Goal: Task Accomplishment & Management: Manage account settings

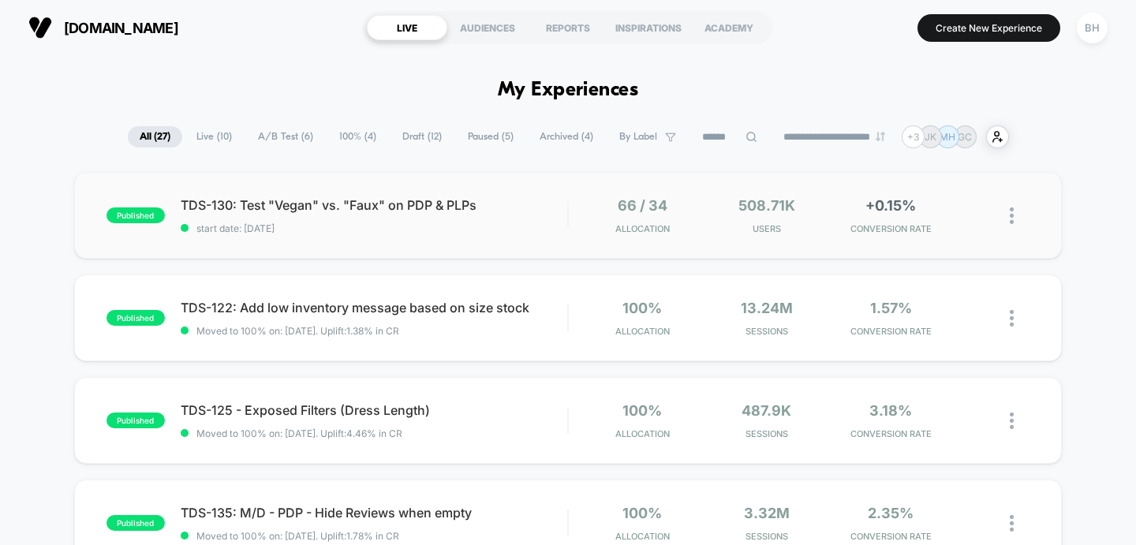
click at [358, 236] on div "published TDS-130: Test "Vegan" vs. "Faux" on PDP & PLPs start date: [DATE] 66 …" at bounding box center [568, 215] width 989 height 87
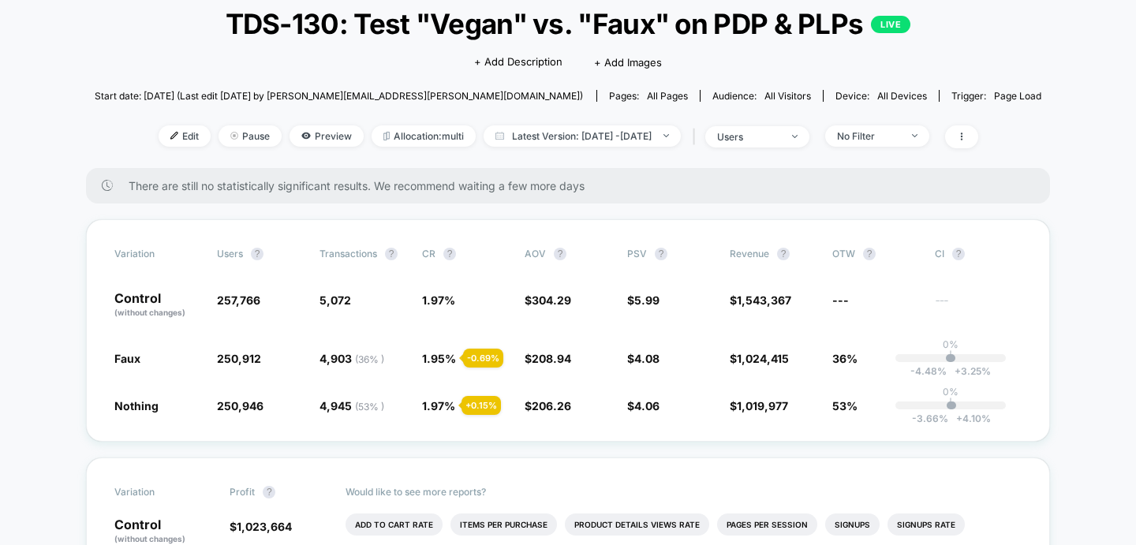
scroll to position [101, 0]
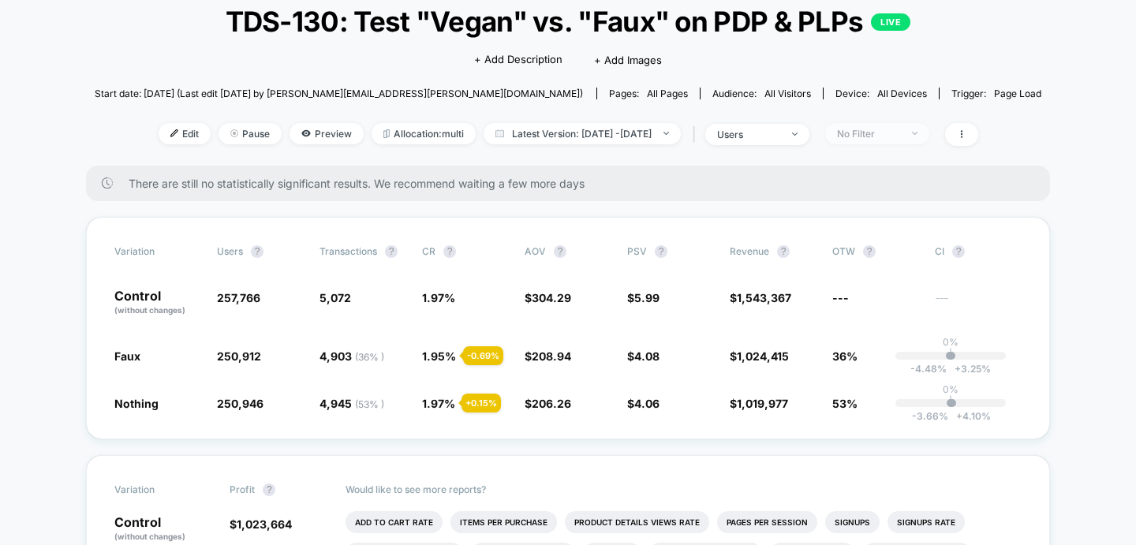
click at [886, 133] on div "No Filter" at bounding box center [868, 134] width 63 height 12
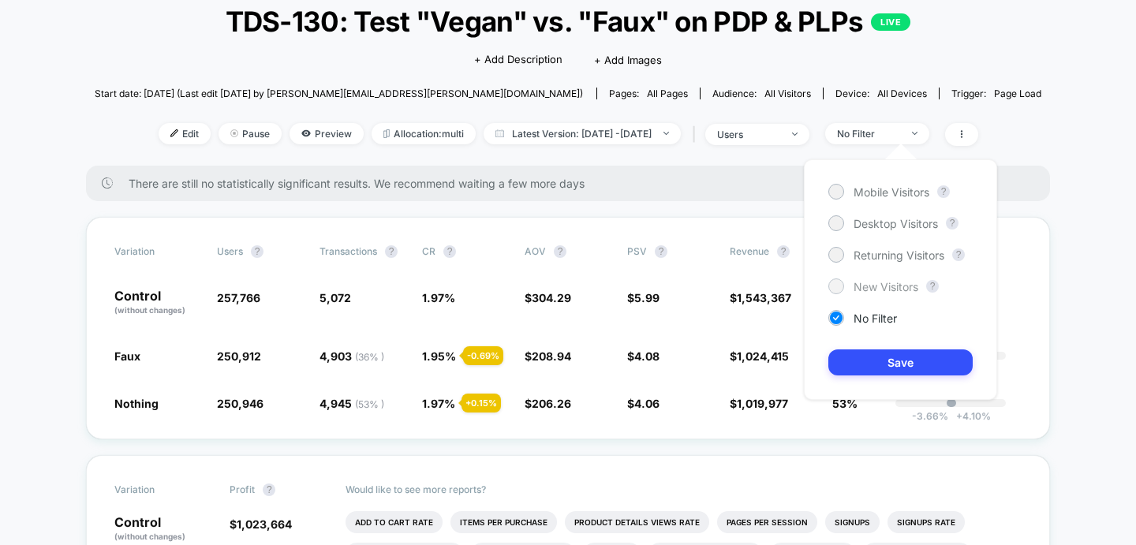
click at [833, 288] on div at bounding box center [836, 286] width 12 height 12
click at [853, 359] on button "Save" at bounding box center [901, 363] width 144 height 26
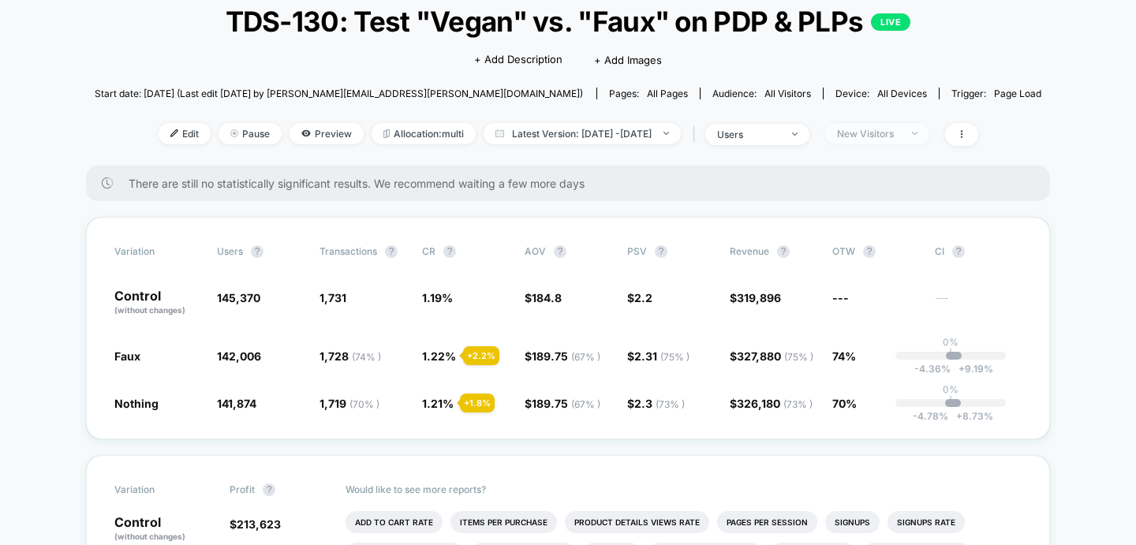
click at [893, 133] on div "New Visitors" at bounding box center [868, 134] width 63 height 12
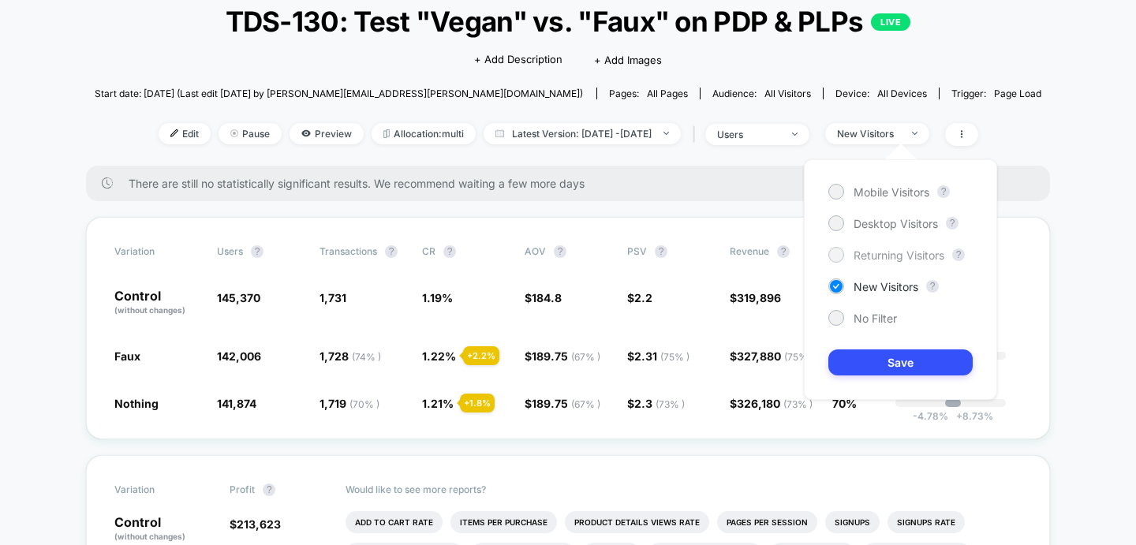
click at [835, 255] on div at bounding box center [836, 255] width 12 height 12
click at [849, 349] on div "Mobile Visitors ? Desktop Visitors ? Returning Visitors ? New Visitors ? No Fil…" at bounding box center [900, 279] width 193 height 241
click at [849, 374] on button "Save" at bounding box center [901, 363] width 144 height 26
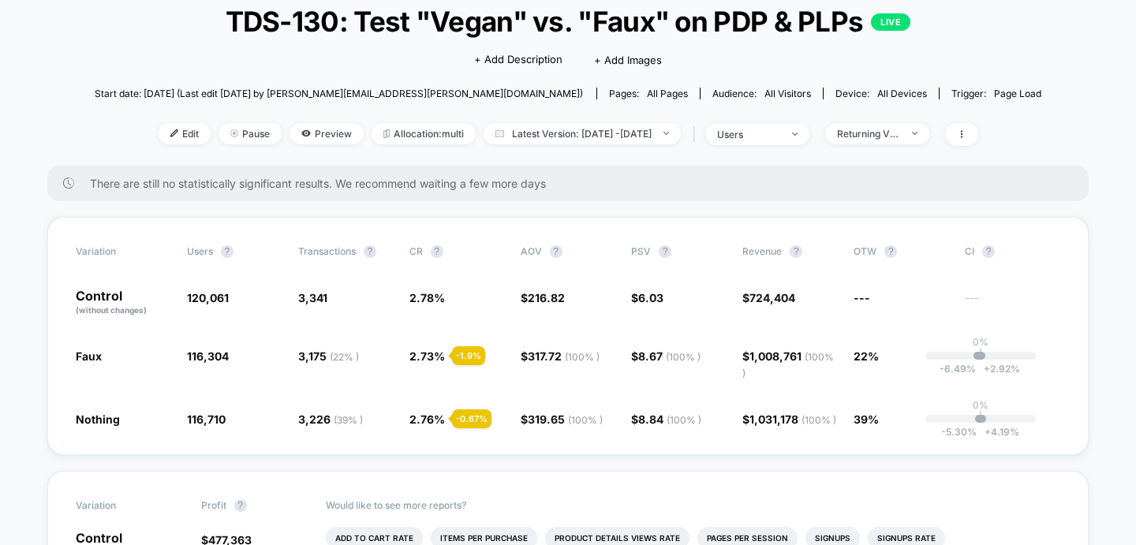
click at [940, 148] on div "< Back to all live experiences TDS-130: Test "Vegan" vs. "Faux" on PDP & PLPs L…" at bounding box center [569, 73] width 948 height 185
click at [930, 141] on span "Returning Visitors" at bounding box center [878, 133] width 104 height 21
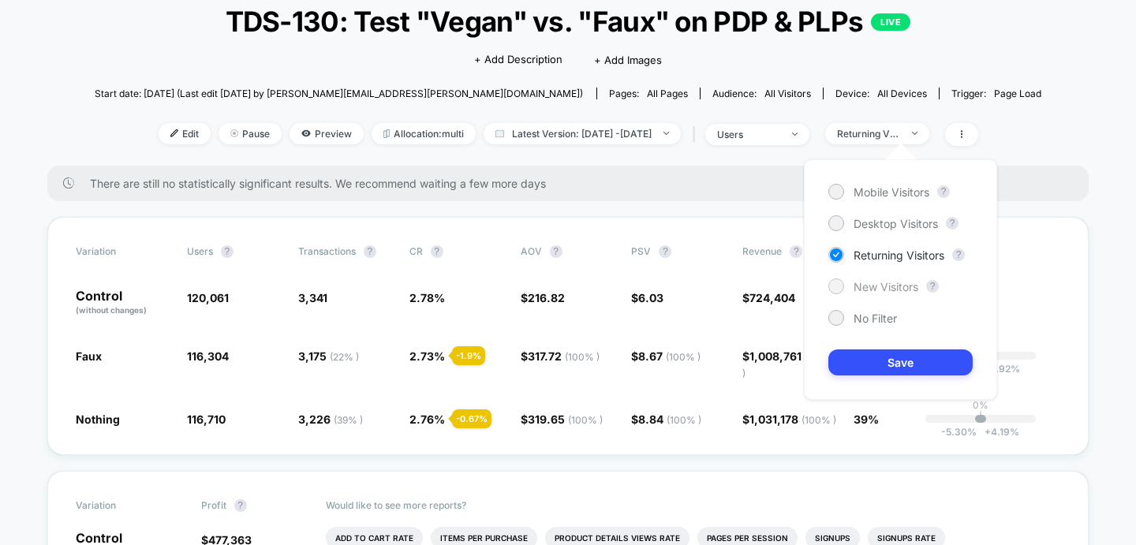
click at [840, 289] on div at bounding box center [836, 286] width 12 height 12
click at [854, 358] on button "Save" at bounding box center [901, 363] width 144 height 26
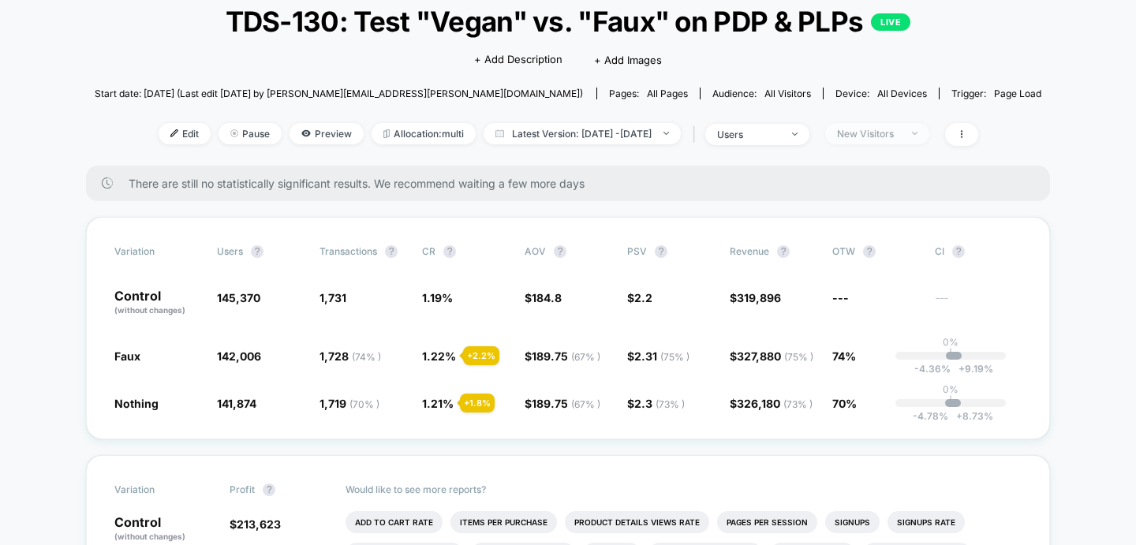
click at [912, 133] on div at bounding box center [906, 133] width 12 height 1
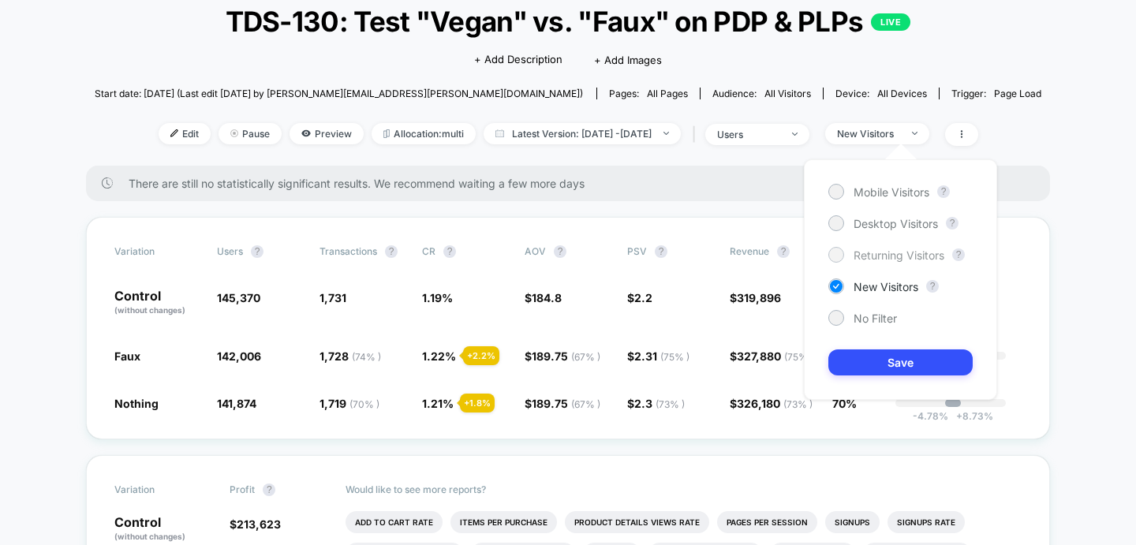
click at [836, 256] on div at bounding box center [836, 255] width 12 height 12
click at [868, 368] on button "Save" at bounding box center [901, 363] width 144 height 26
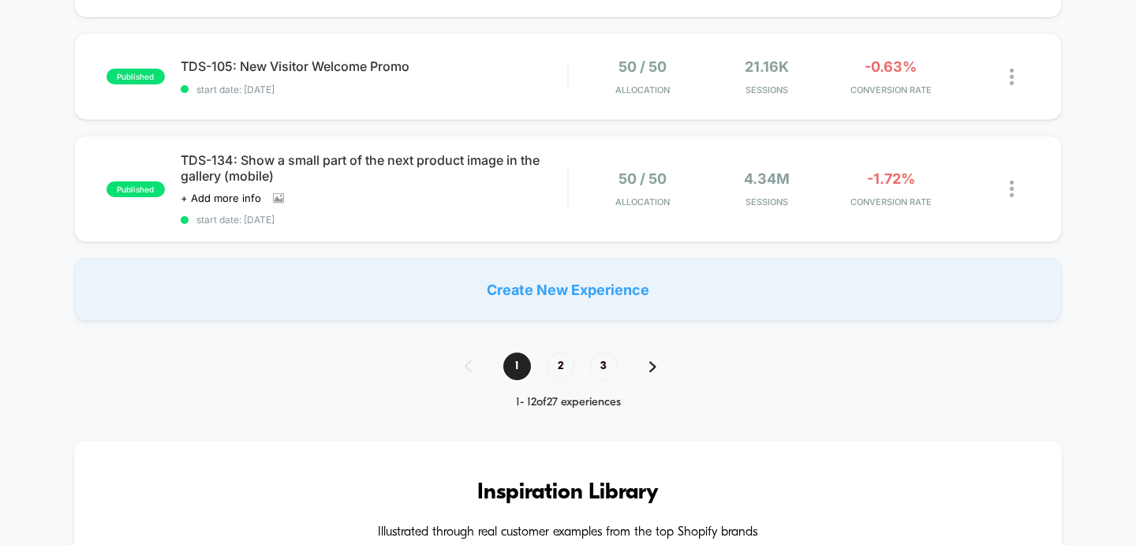
scroll to position [1194, 0]
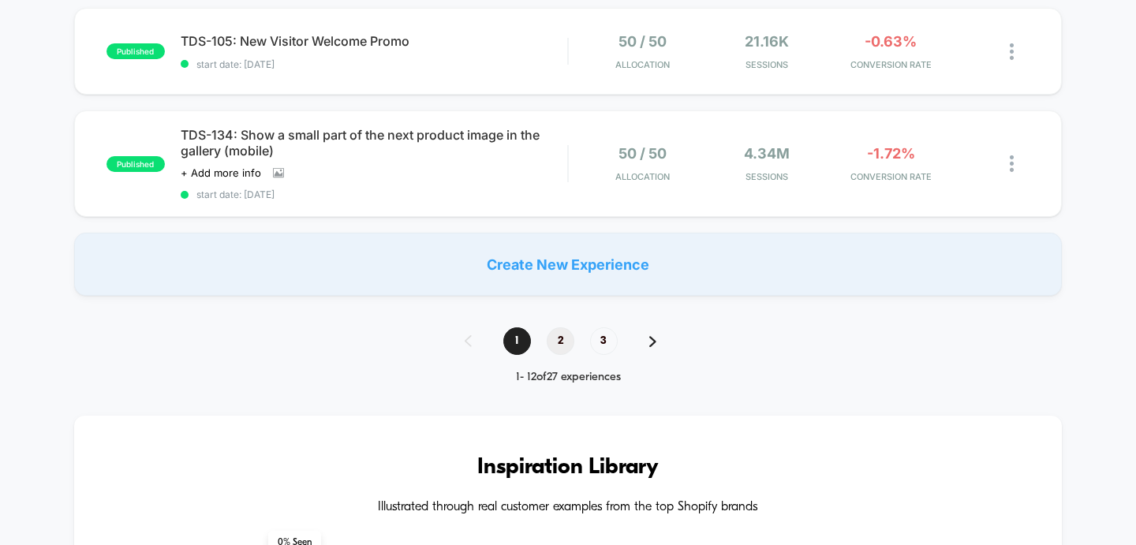
click at [556, 338] on span "2" at bounding box center [561, 342] width 28 height 28
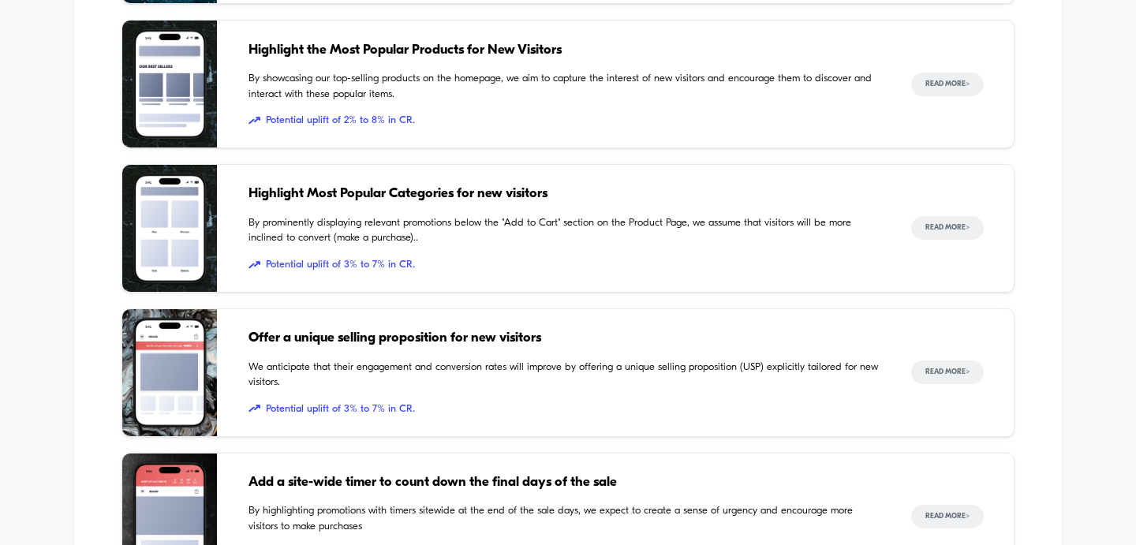
scroll to position [2318, 0]
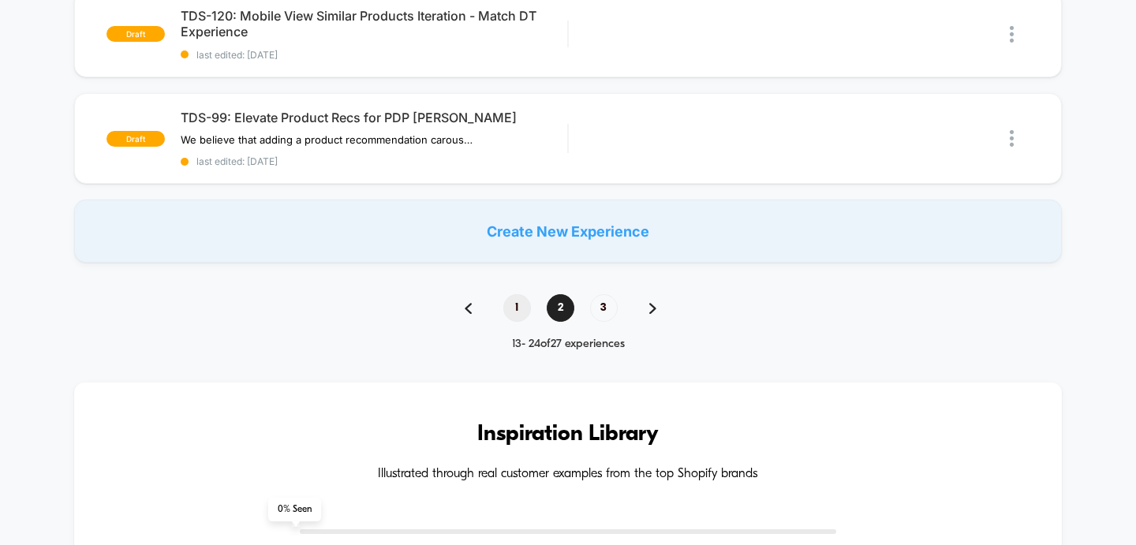
click at [509, 302] on span "1" at bounding box center [518, 308] width 28 height 28
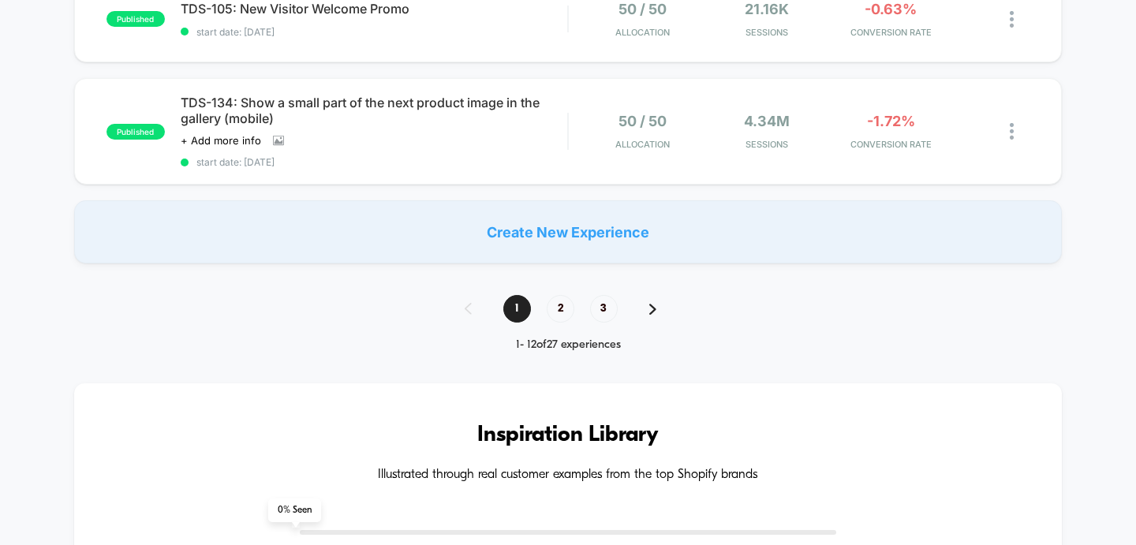
scroll to position [0, 0]
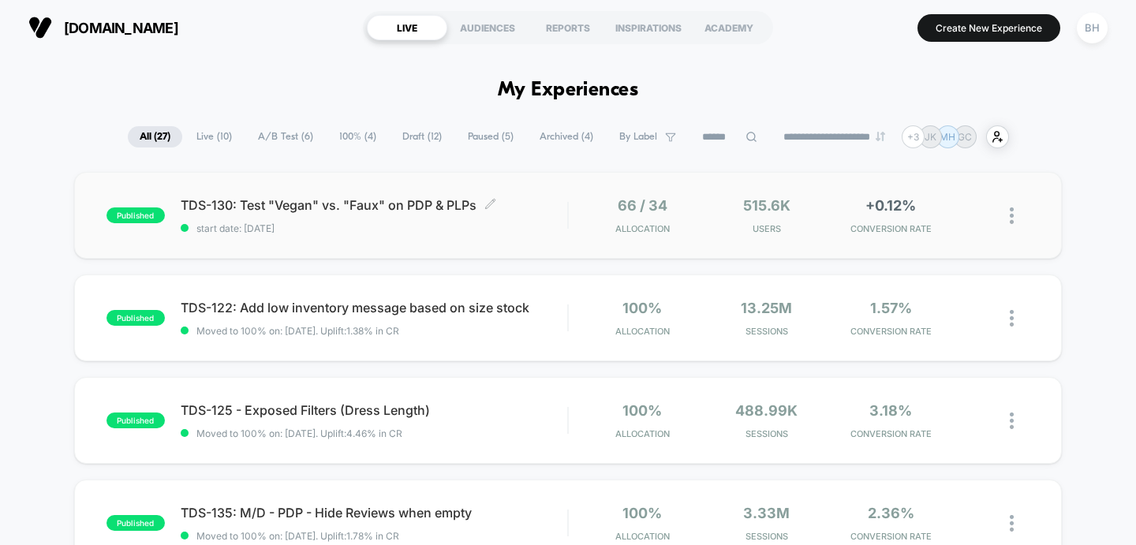
click at [412, 223] on span "start date: [DATE]" at bounding box center [375, 229] width 388 height 12
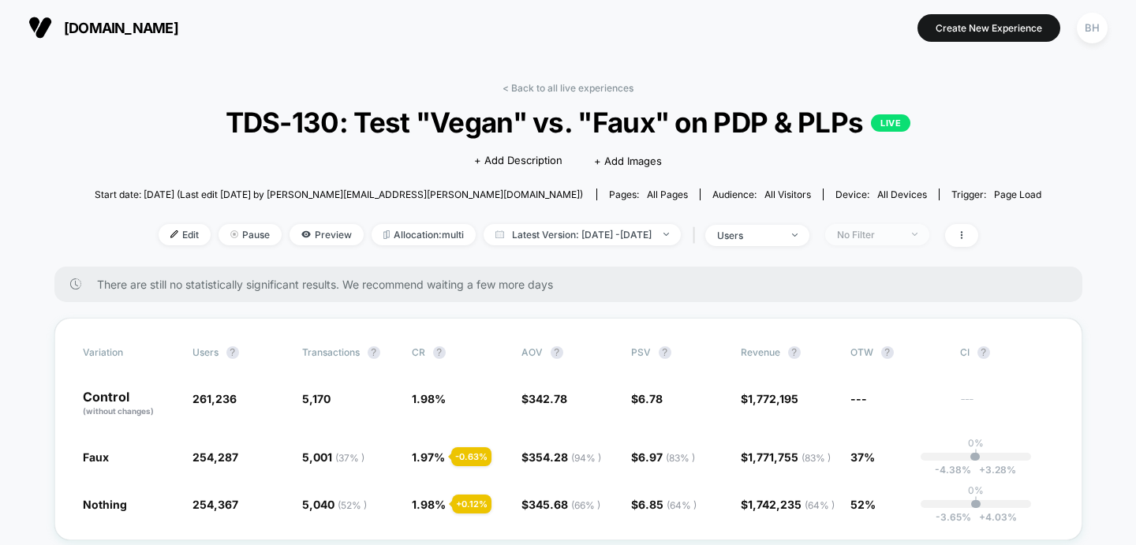
click at [930, 238] on span "No Filter" at bounding box center [878, 234] width 104 height 21
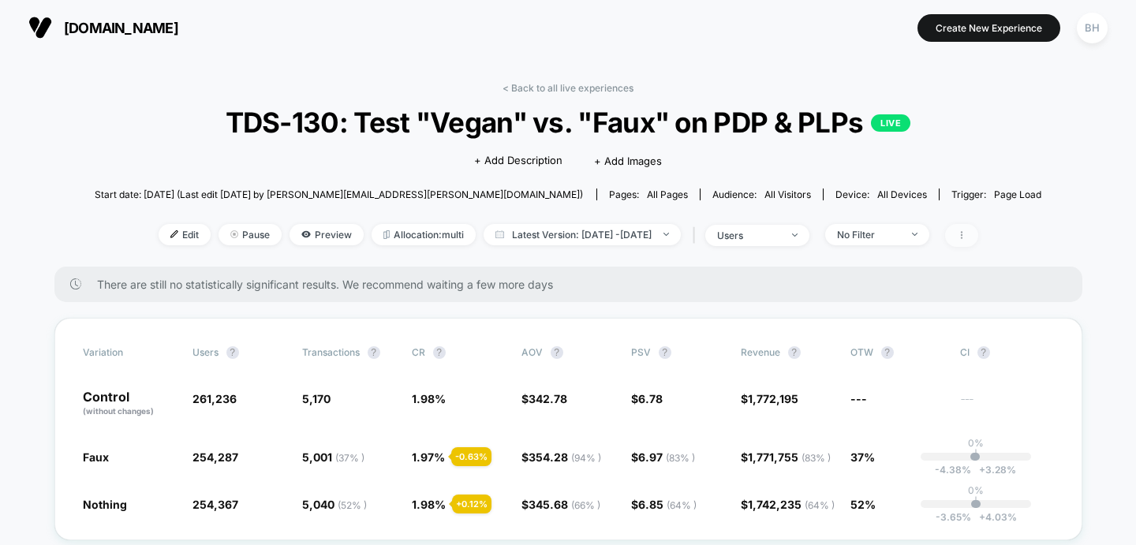
click at [967, 238] on icon at bounding box center [961, 234] width 9 height 9
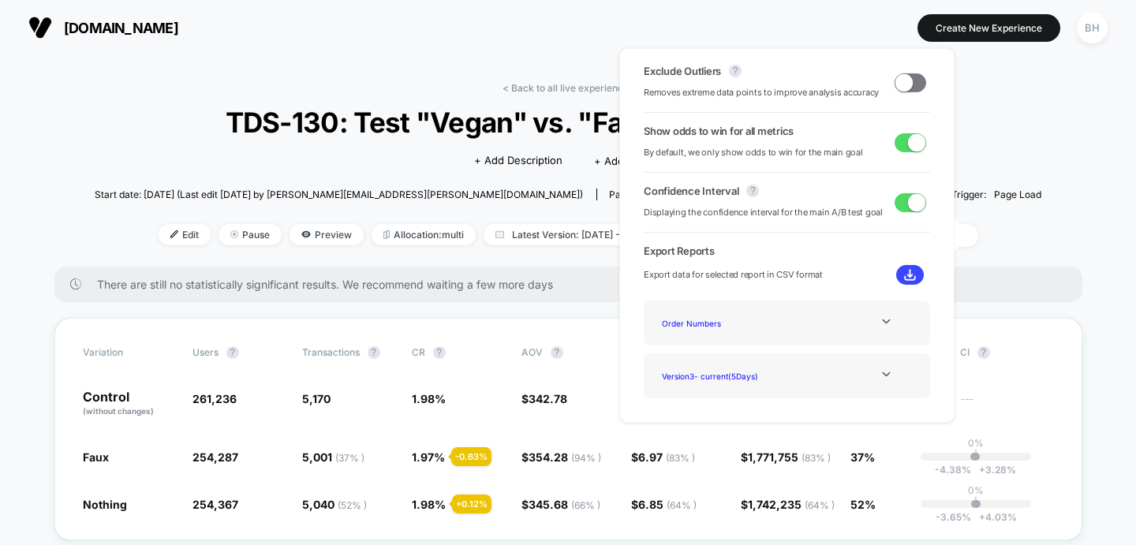
click at [904, 85] on span at bounding box center [904, 81] width 17 height 17
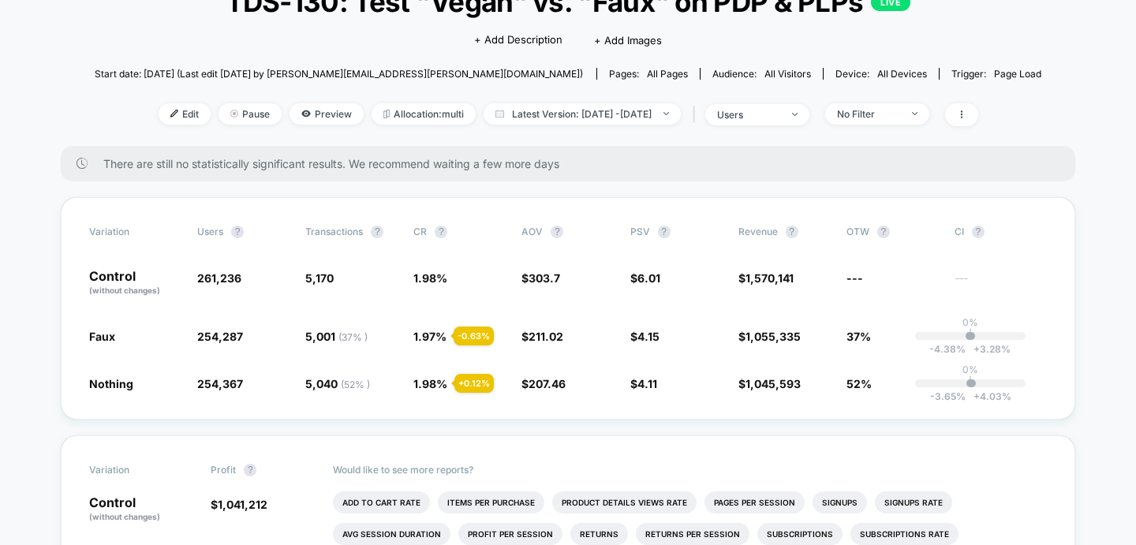
scroll to position [122, 0]
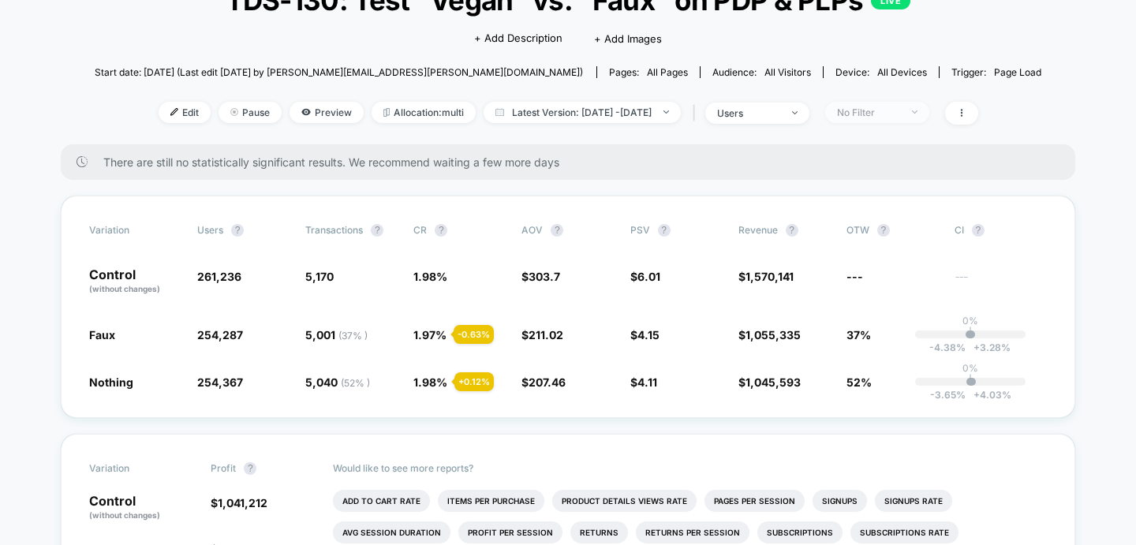
click at [900, 114] on div "No Filter" at bounding box center [868, 113] width 63 height 12
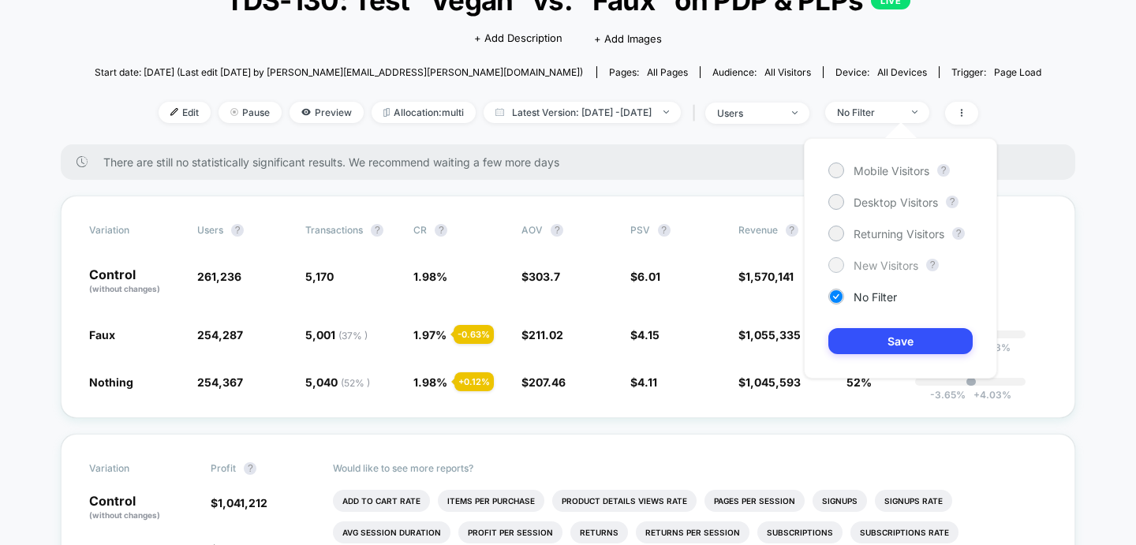
click at [835, 262] on div at bounding box center [836, 265] width 12 height 12
click at [859, 339] on button "Save" at bounding box center [901, 341] width 144 height 26
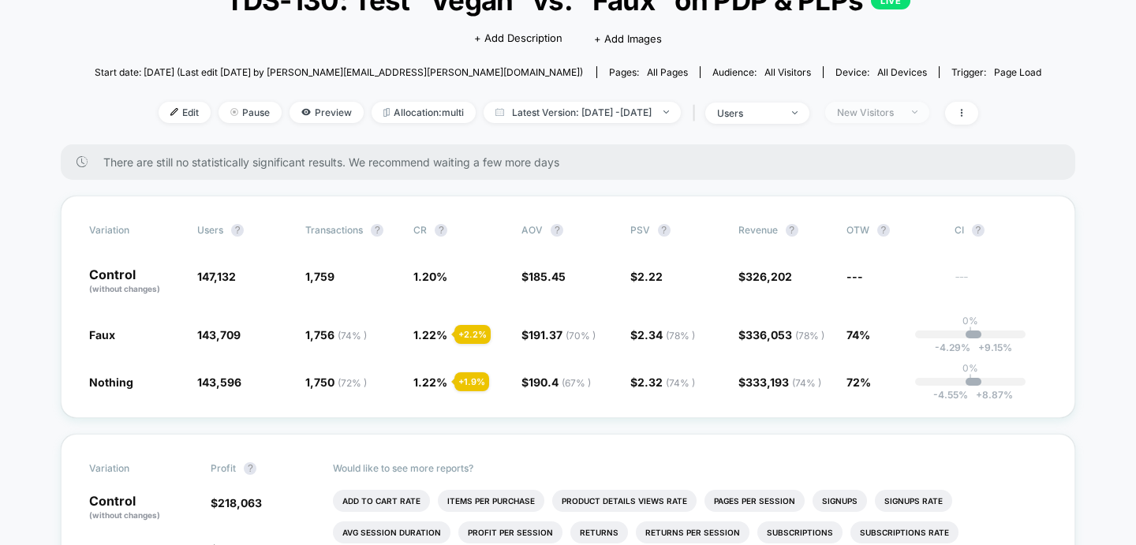
click at [900, 108] on div "New Visitors" at bounding box center [868, 113] width 63 height 12
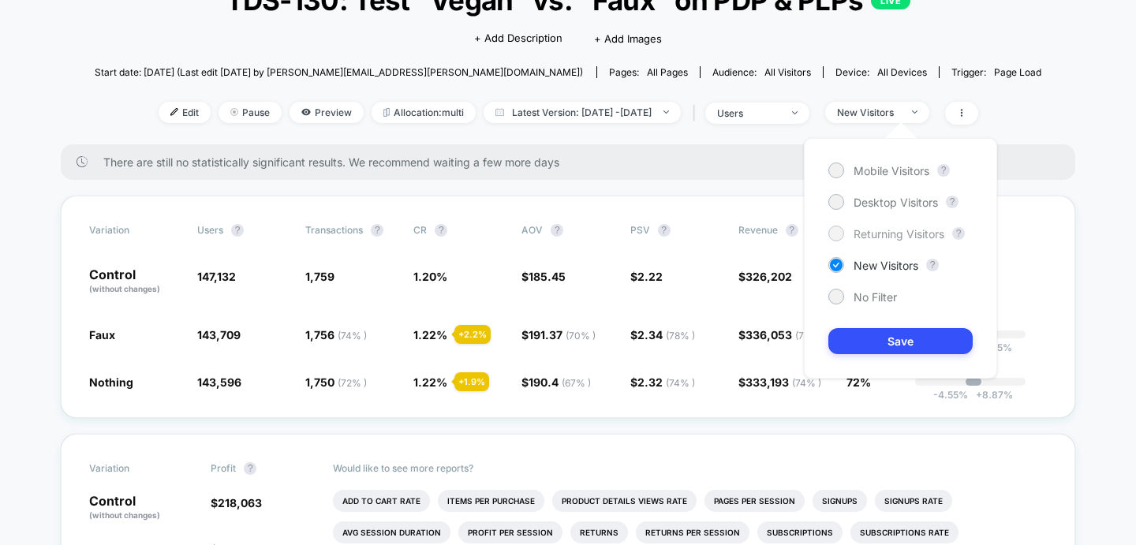
click at [837, 237] on div at bounding box center [836, 233] width 12 height 12
click at [865, 344] on button "Save" at bounding box center [901, 341] width 144 height 26
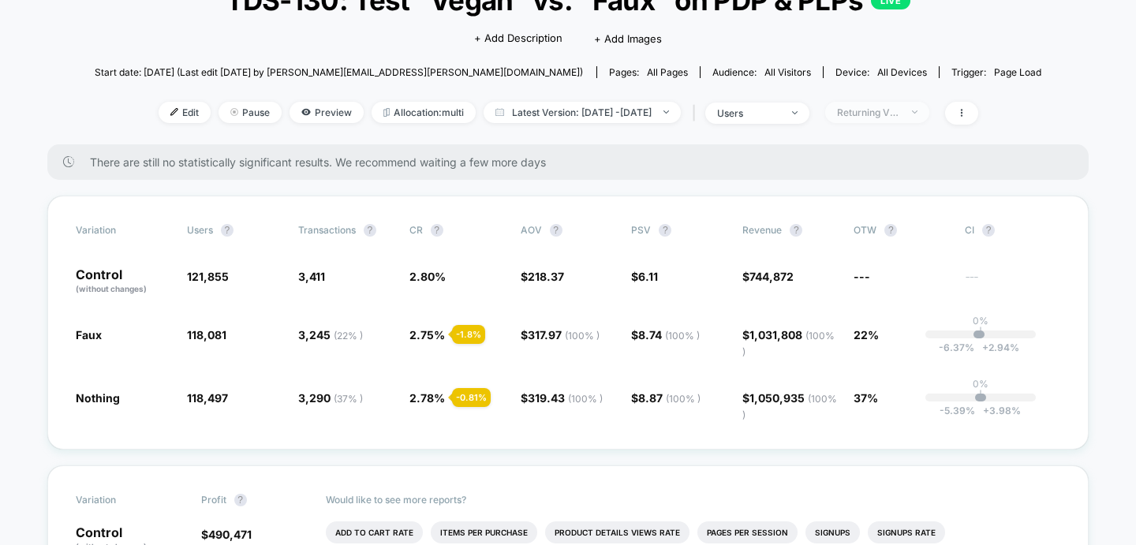
click at [900, 110] on div "Returning Visitors" at bounding box center [868, 113] width 63 height 12
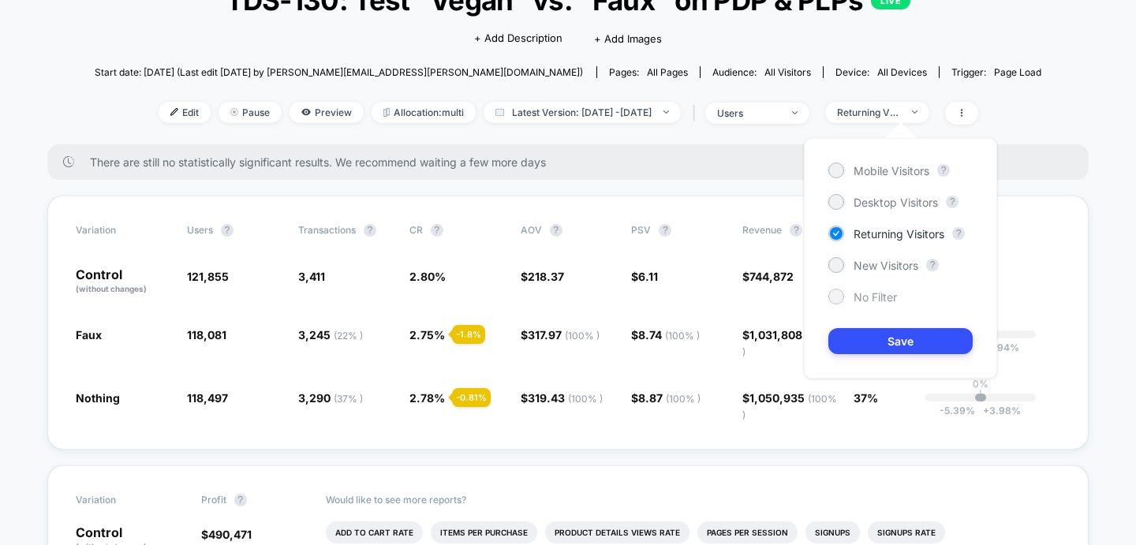
click at [837, 296] on div at bounding box center [836, 296] width 12 height 12
click at [838, 343] on button "Save" at bounding box center [901, 341] width 144 height 26
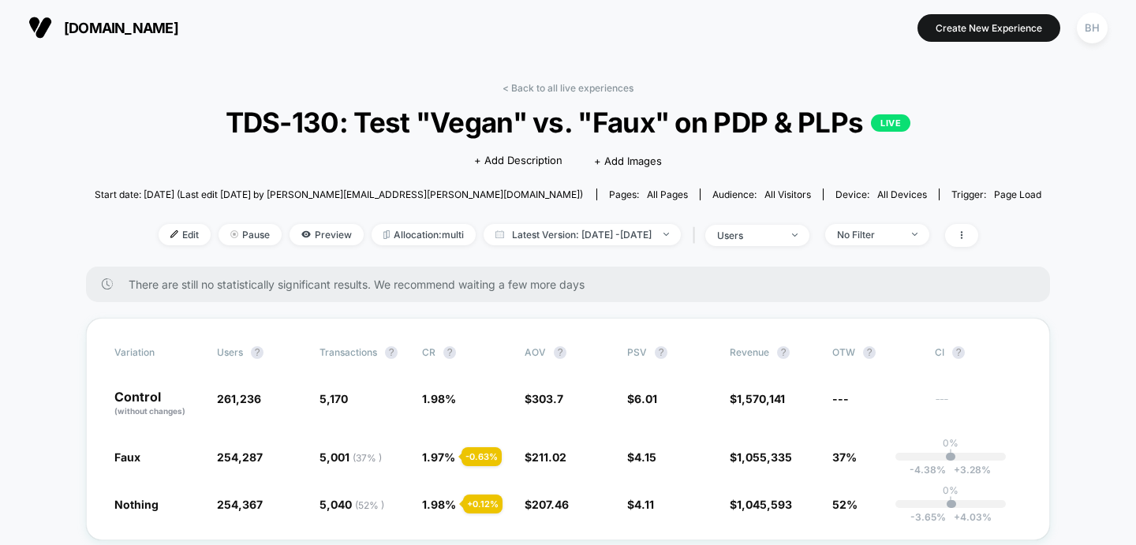
click at [38, 26] on img at bounding box center [40, 28] width 24 height 24
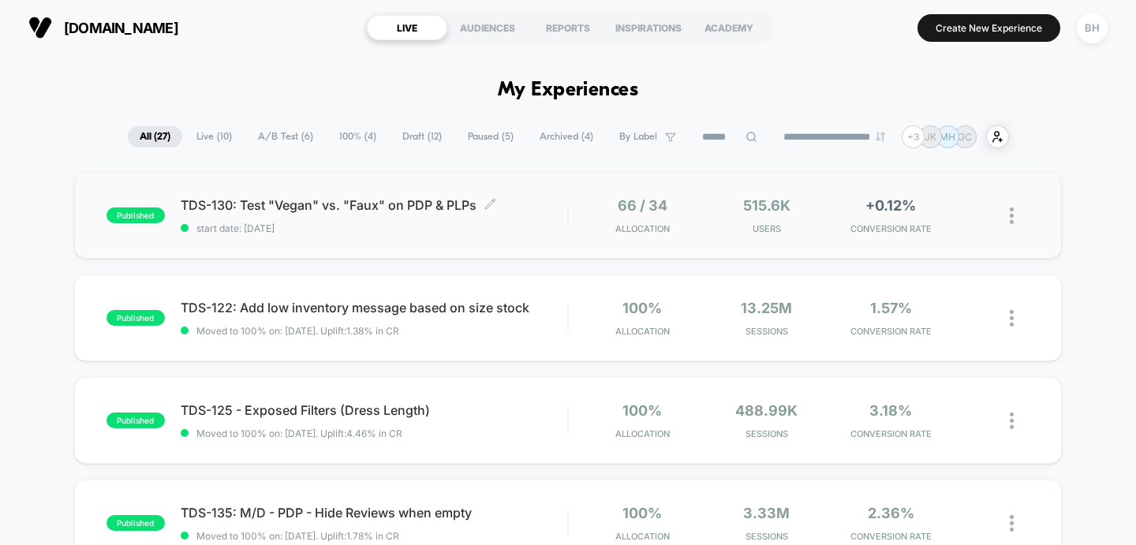
click at [418, 221] on div "TDS-130: Test "Vegan" vs. "Faux" on PDP & PLPs Click to edit experience details…" at bounding box center [375, 215] width 388 height 37
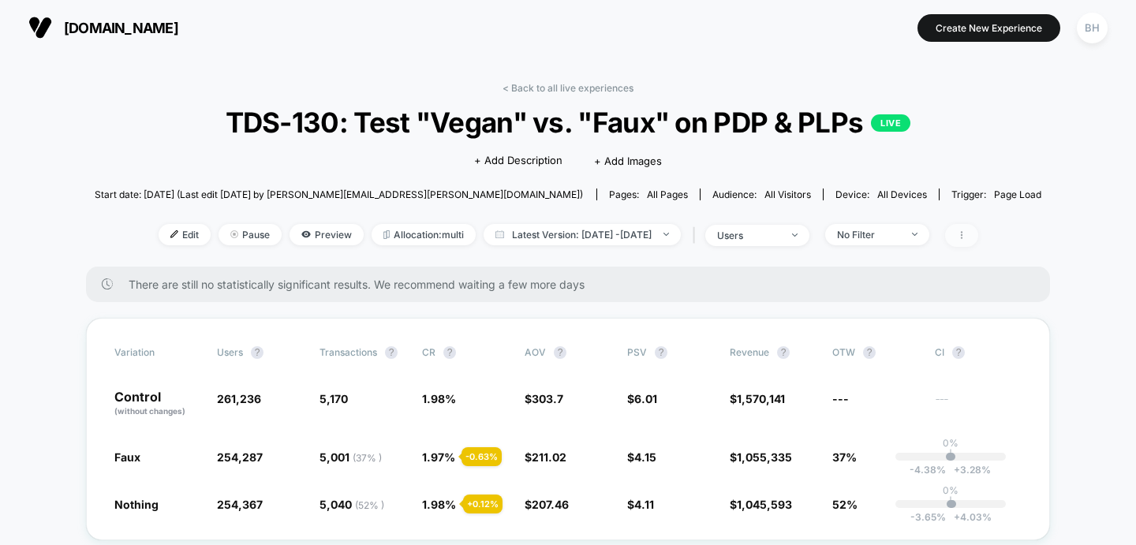
click at [979, 233] on span at bounding box center [961, 235] width 33 height 23
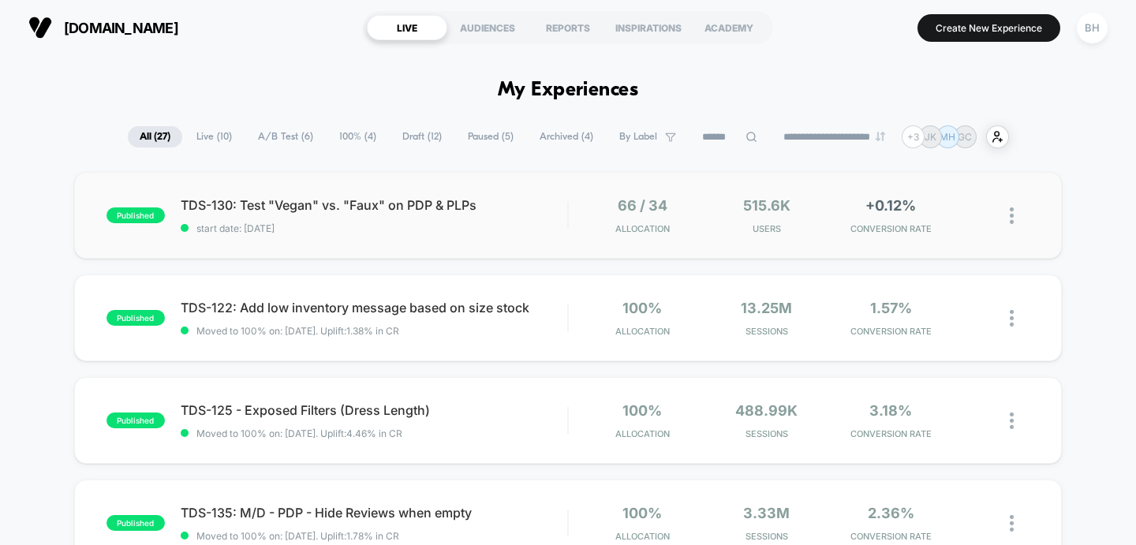
click at [360, 252] on div "published TDS-130: Test "Vegan" vs. "Faux" on PDP & PLPs start date: [DATE] 66 …" at bounding box center [568, 215] width 989 height 87
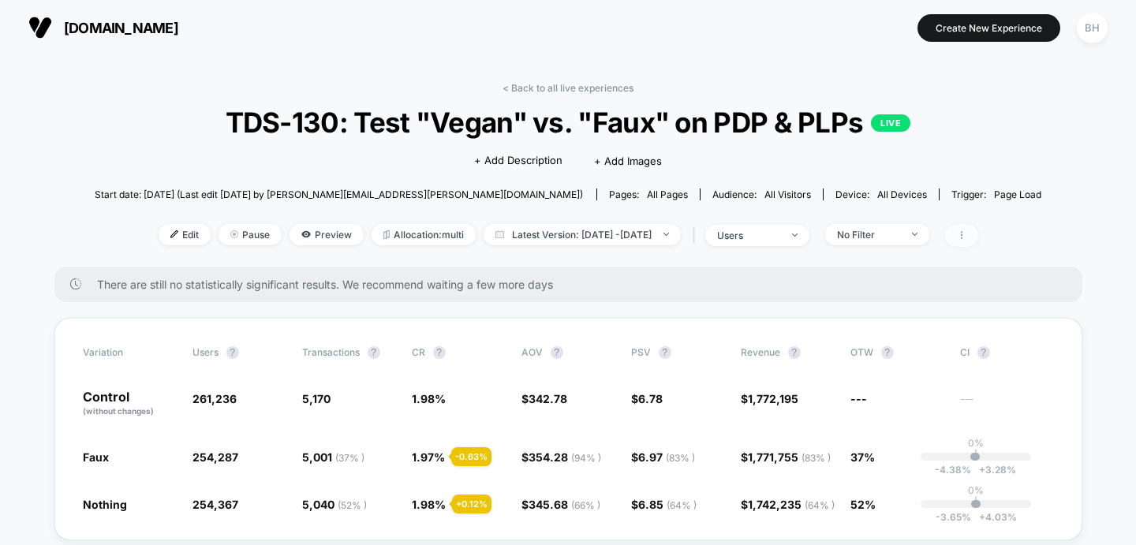
click at [979, 232] on span at bounding box center [961, 235] width 33 height 23
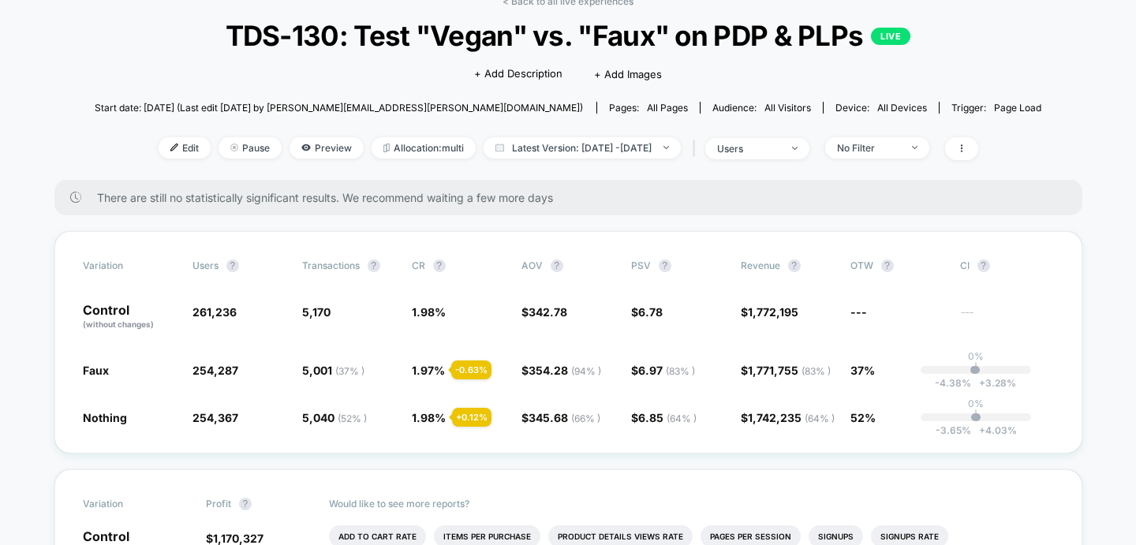
scroll to position [91, 0]
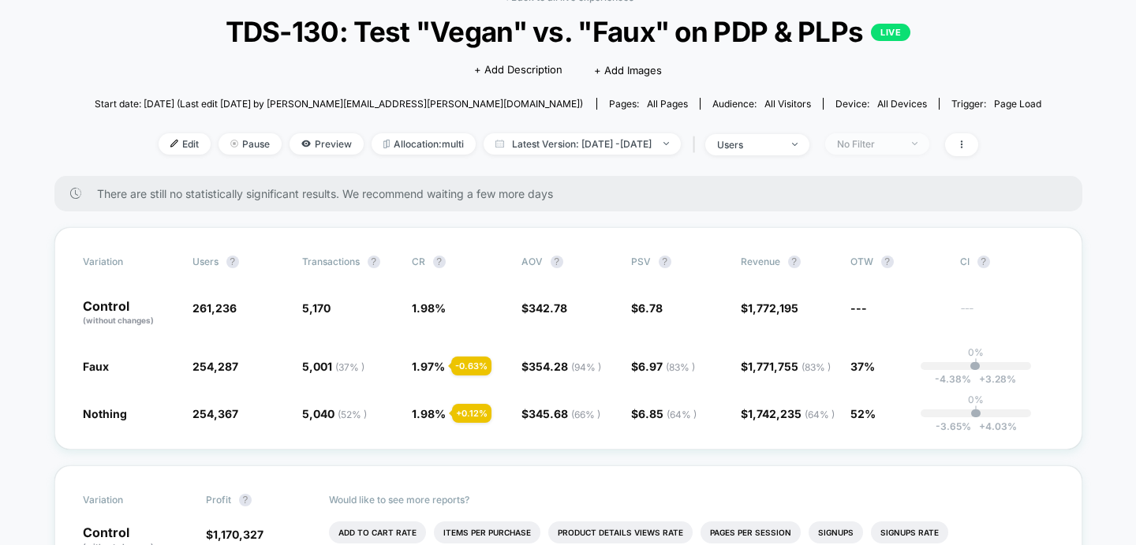
click at [900, 139] on div "No Filter" at bounding box center [868, 144] width 63 height 12
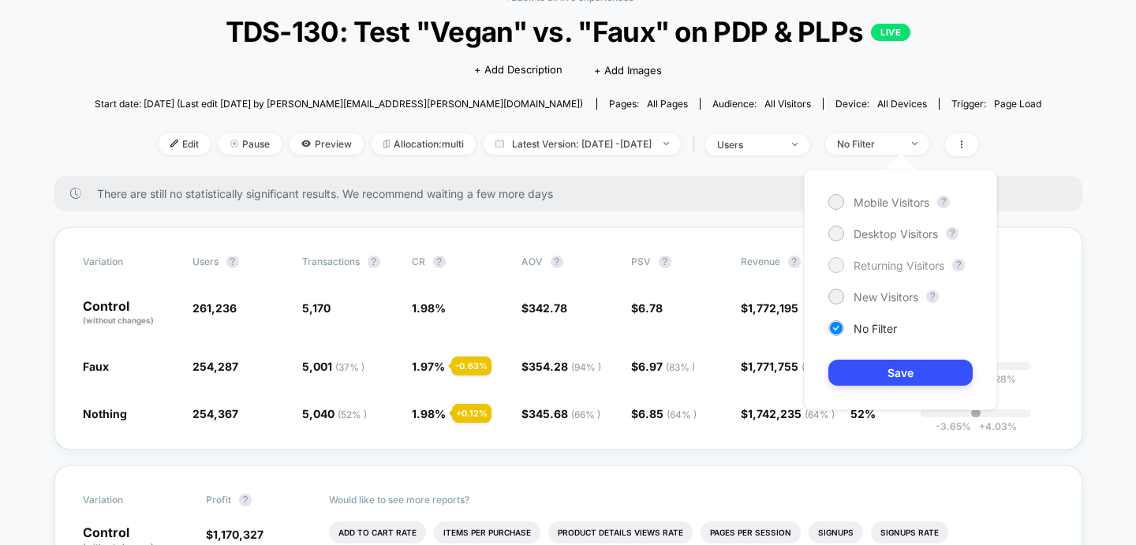
click at [842, 266] on div at bounding box center [836, 265] width 12 height 12
click at [856, 362] on button "Save" at bounding box center [901, 373] width 144 height 26
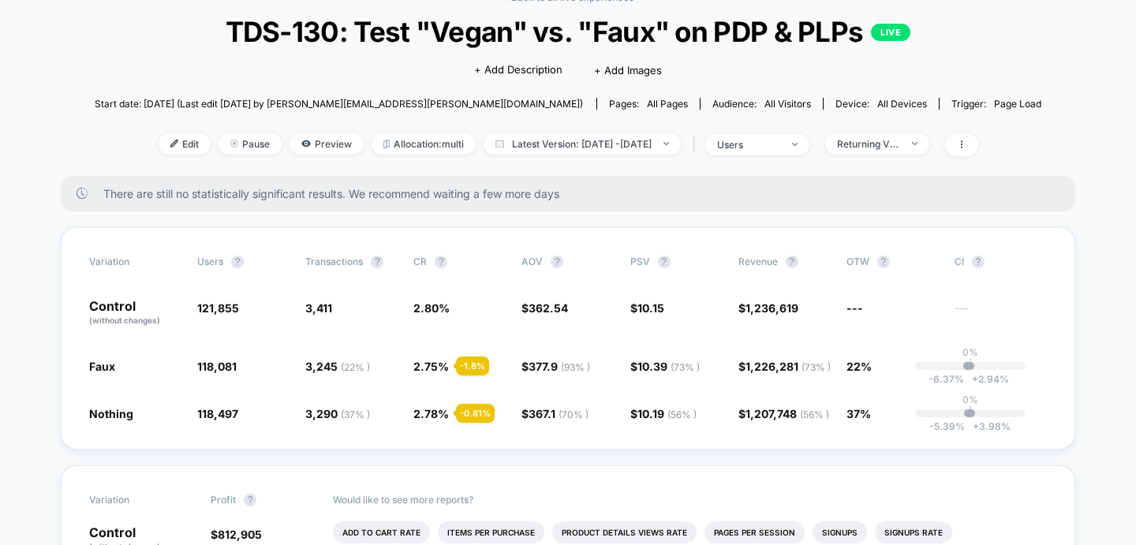
click at [923, 154] on div "Edit Pause Preview Allocation: multi Latest Version: [DATE] - [DATE] | users Re…" at bounding box center [569, 144] width 948 height 23
click at [900, 146] on div "Returning Visitors" at bounding box center [868, 144] width 63 height 12
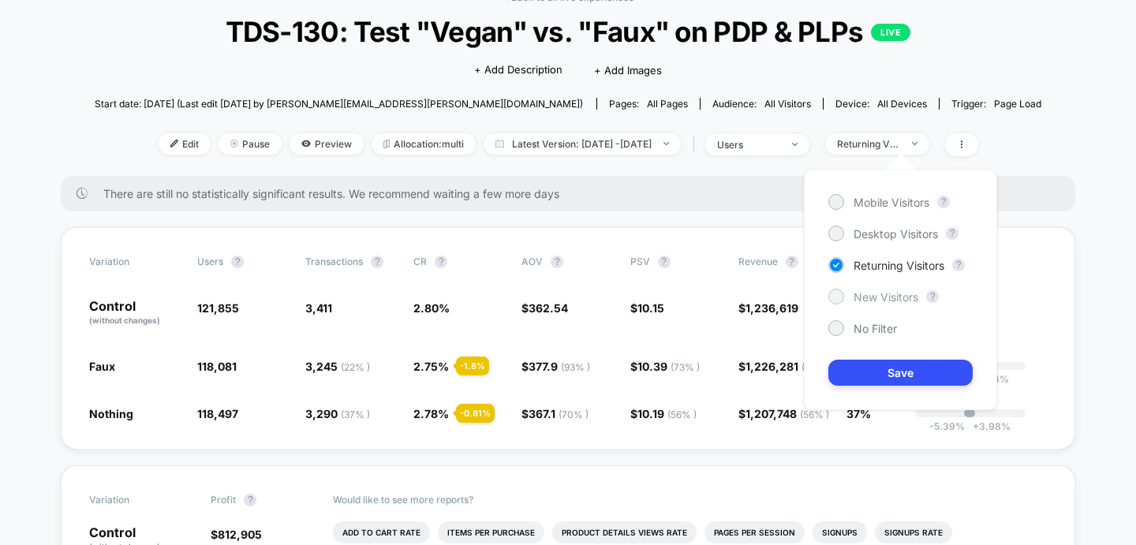
click at [849, 297] on div "New Visitors" at bounding box center [874, 297] width 90 height 16
click at [863, 374] on button "Save" at bounding box center [901, 373] width 144 height 26
